Goal: Check status: Verify the current state of an ongoing process or item

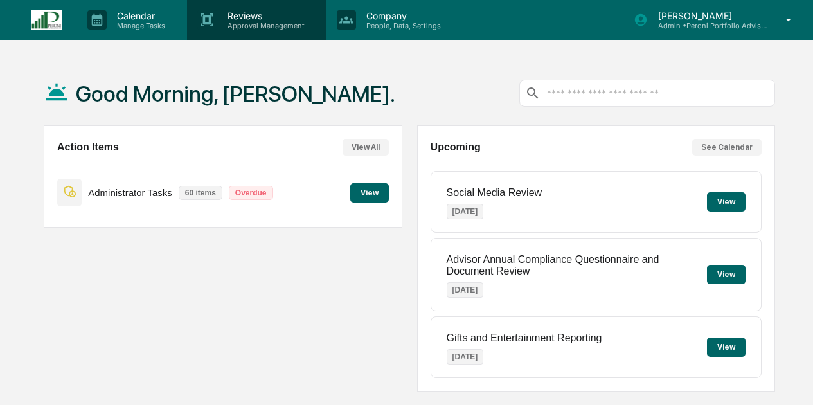
click at [240, 24] on p "Approval Management" at bounding box center [264, 25] width 94 height 9
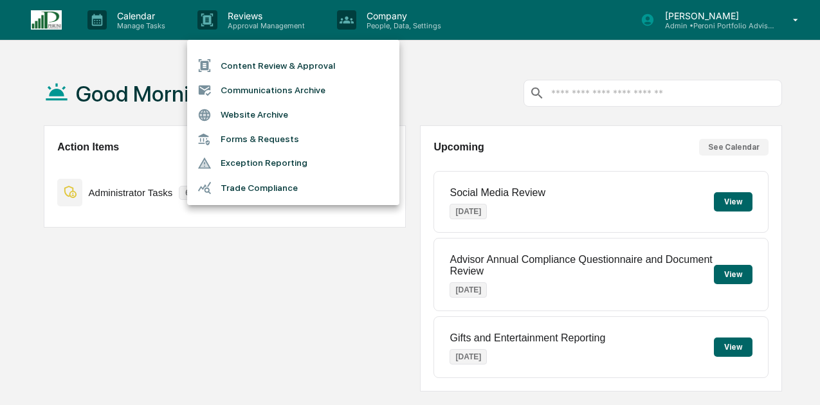
click at [257, 141] on li "Forms & Requests" at bounding box center [293, 139] width 212 height 24
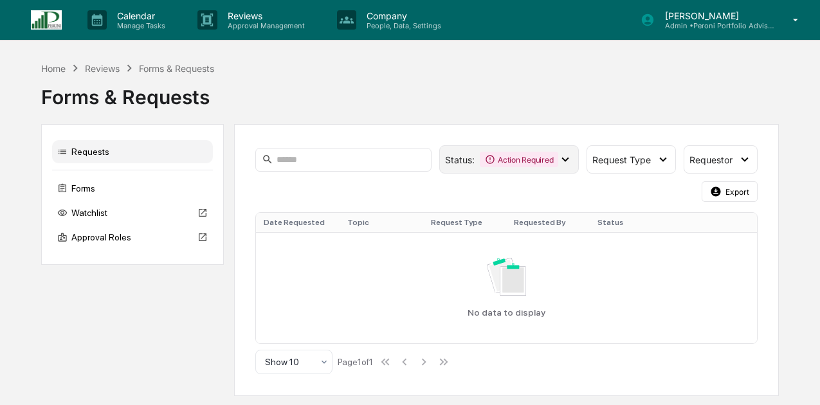
click at [536, 156] on div "Action Required" at bounding box center [519, 159] width 78 height 15
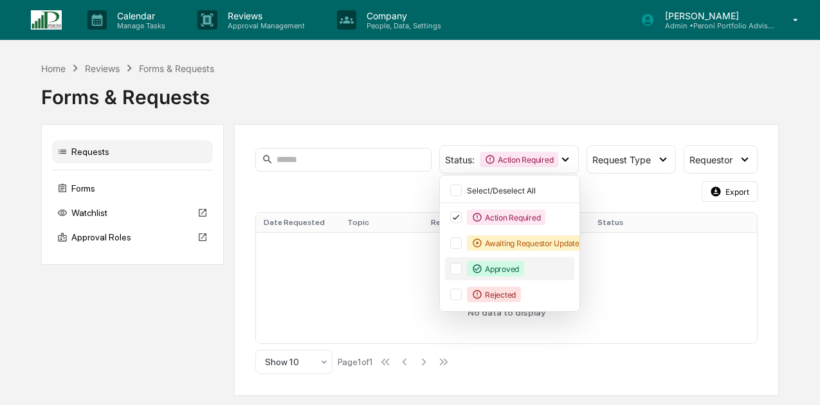
click at [511, 277] on div "Approved" at bounding box center [495, 268] width 57 height 15
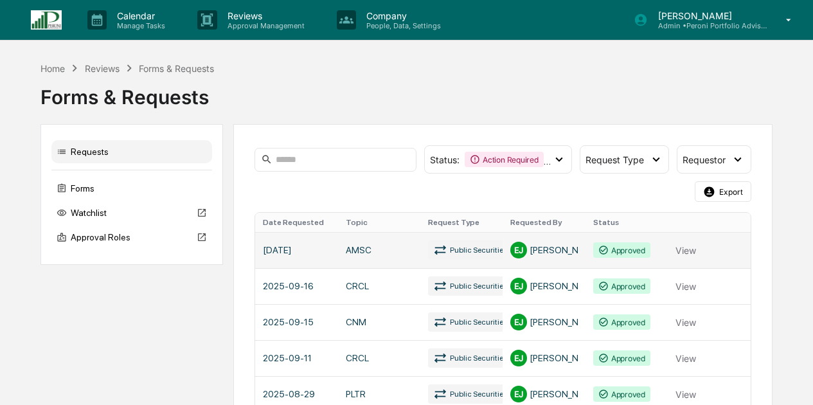
click at [677, 250] on link at bounding box center [503, 250] width 496 height 36
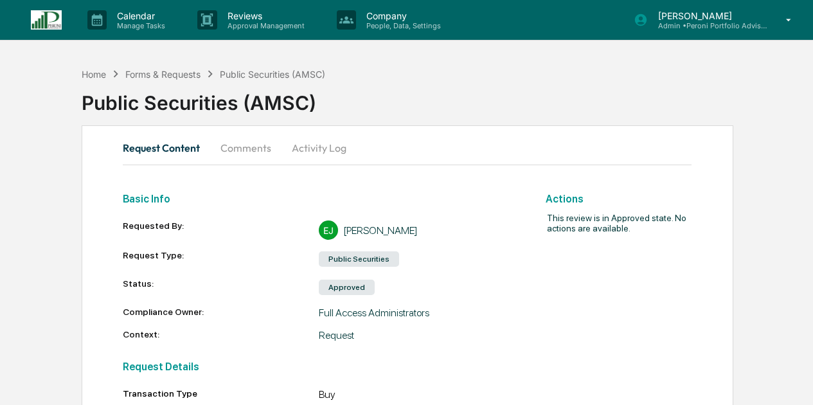
click at [231, 156] on button "Comments" at bounding box center [245, 147] width 71 height 31
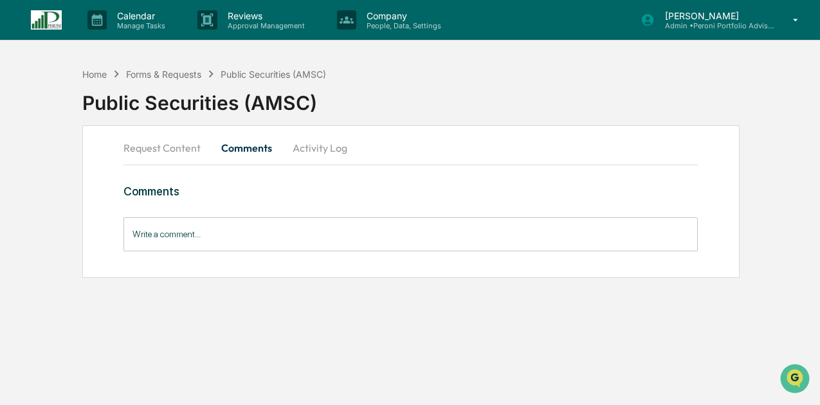
click at [176, 152] on button "Request Content" at bounding box center [166, 147] width 87 height 31
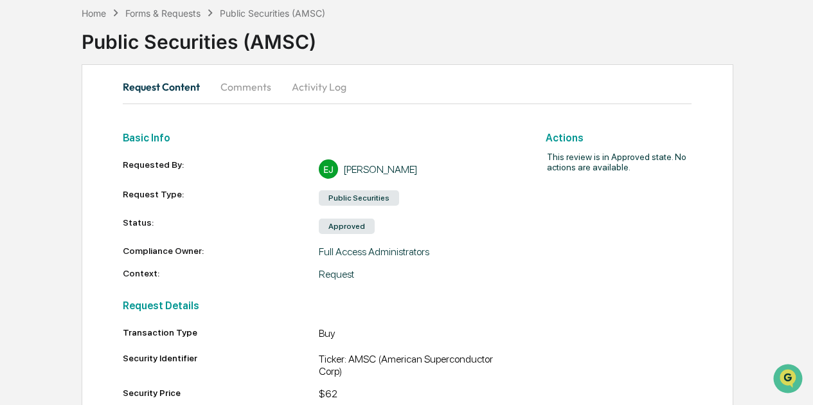
scroll to position [49, 0]
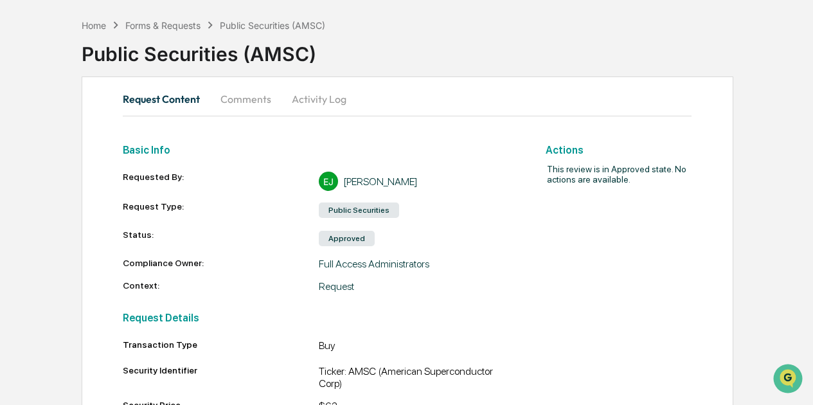
click at [323, 104] on button "Activity Log" at bounding box center [319, 99] width 75 height 31
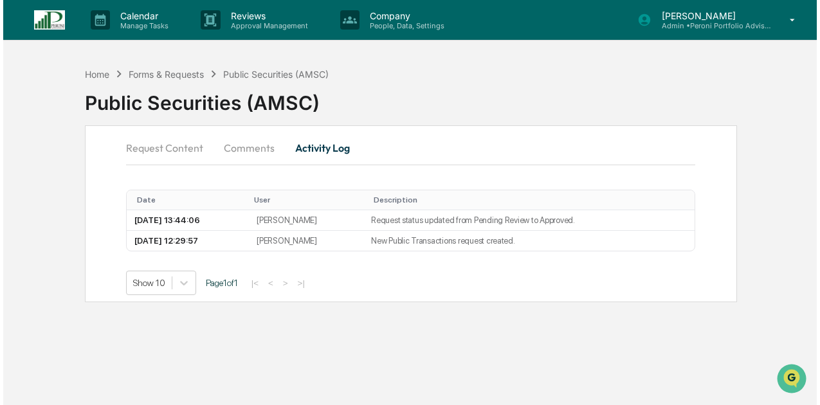
scroll to position [0, 0]
